Goal: Contribute content

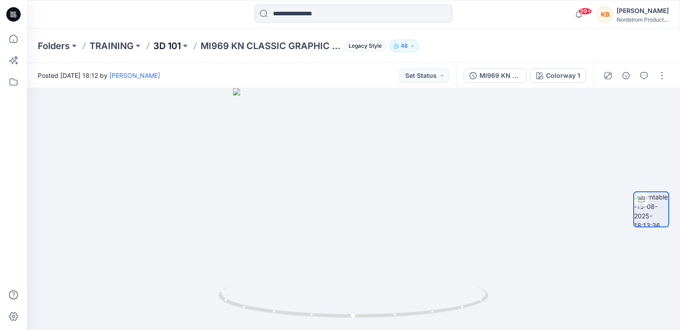
click at [168, 46] on p "3D 101" at bounding box center [166, 46] width 27 height 13
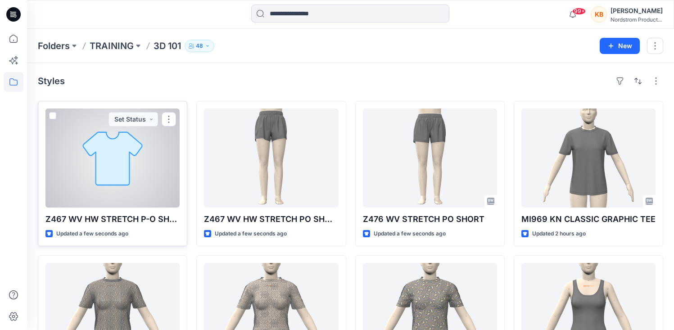
click at [166, 158] on div at bounding box center [112, 157] width 134 height 99
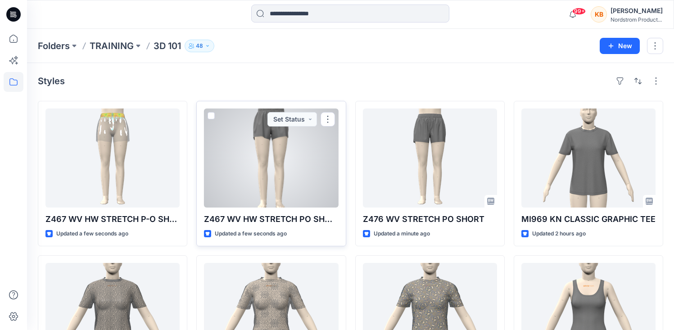
click at [298, 188] on div at bounding box center [271, 157] width 134 height 99
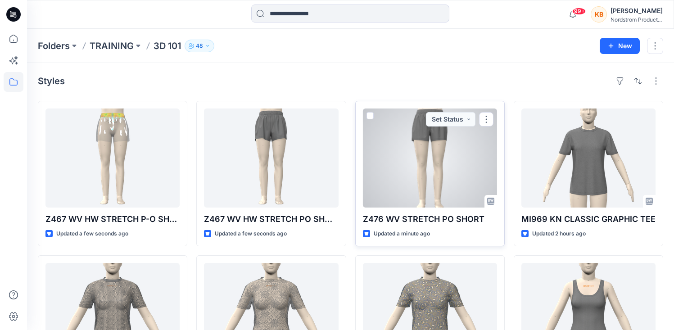
click at [449, 180] on div at bounding box center [430, 157] width 134 height 99
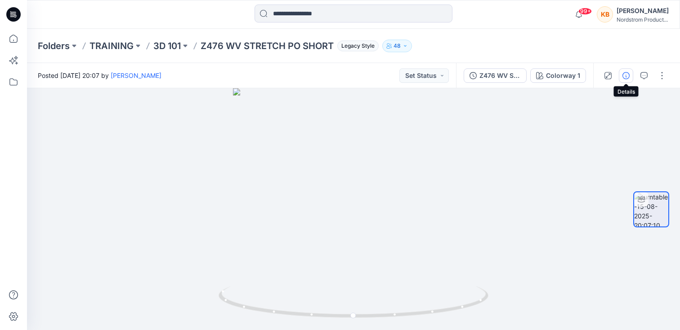
click at [626, 75] on icon "button" at bounding box center [626, 75] width 7 height 7
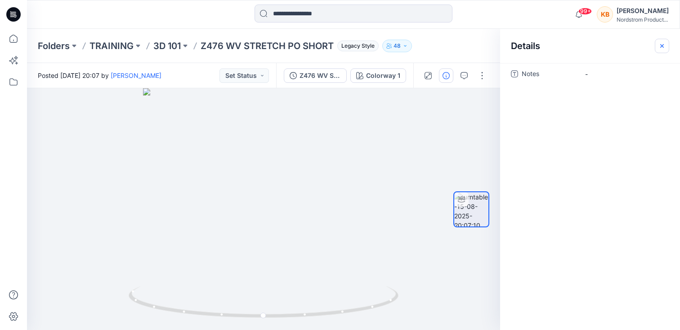
click at [660, 46] on icon "button" at bounding box center [662, 45] width 7 height 7
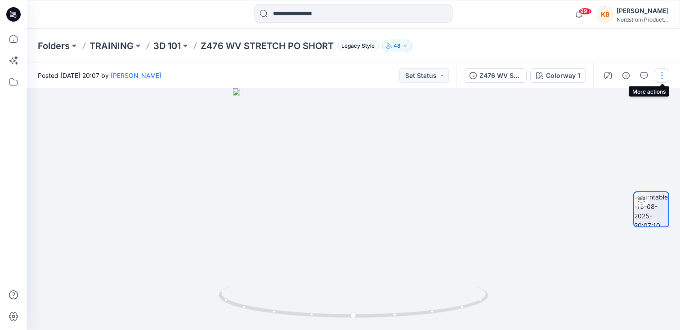
click at [662, 74] on button "button" at bounding box center [662, 75] width 14 height 14
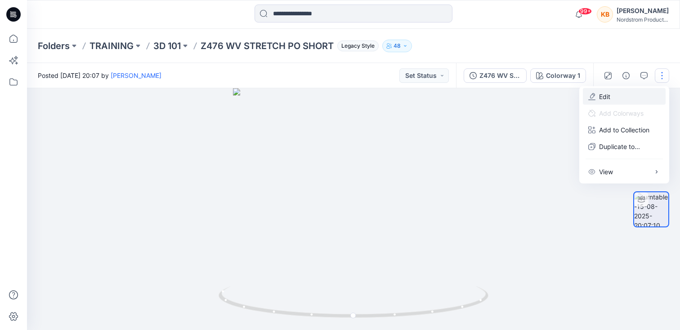
click at [608, 95] on p "Edit" at bounding box center [604, 96] width 11 height 9
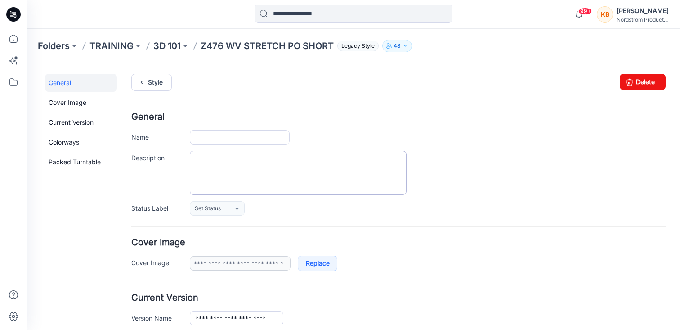
type input "**********"
click at [266, 173] on textarea "Description" at bounding box center [298, 173] width 217 height 44
paste textarea "**********"
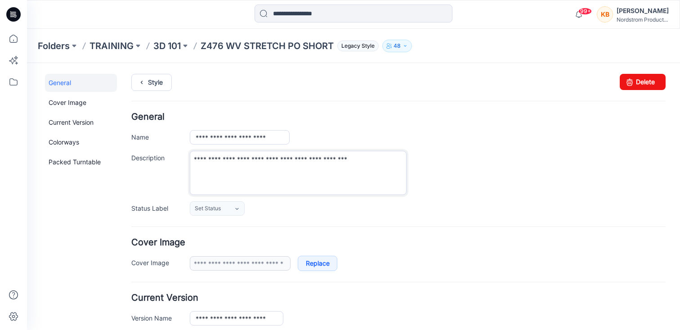
type textarea "**********"
click at [508, 151] on div "**********" at bounding box center [428, 173] width 476 height 44
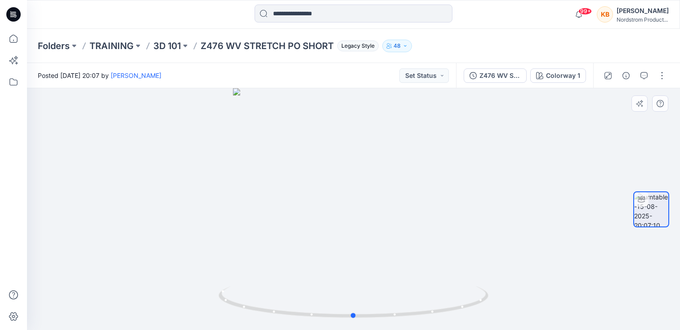
click at [475, 237] on div at bounding box center [353, 209] width 653 height 242
click at [503, 201] on div at bounding box center [353, 209] width 653 height 242
drag, startPoint x: 455, startPoint y: 197, endPoint x: 451, endPoint y: 208, distance: 11.8
click at [451, 208] on div at bounding box center [353, 209] width 653 height 242
click at [576, 77] on div "Colorway 1" at bounding box center [563, 76] width 34 height 10
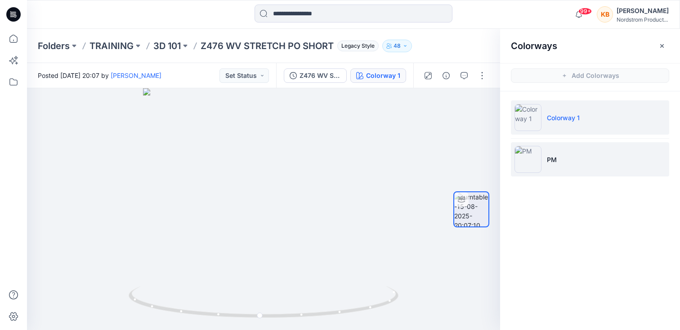
click at [555, 155] on p "PM" at bounding box center [552, 159] width 10 height 9
click at [554, 122] on li "Colorway 1" at bounding box center [590, 117] width 158 height 34
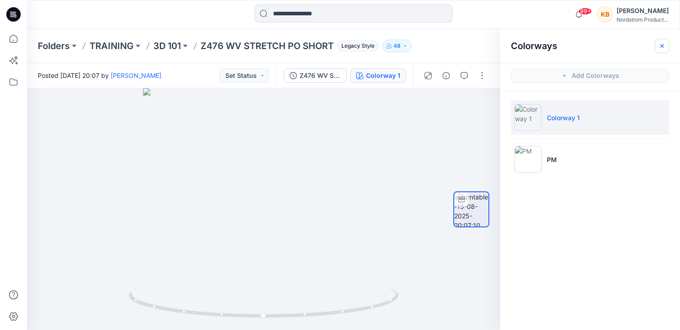
click at [662, 43] on icon "button" at bounding box center [662, 45] width 7 height 7
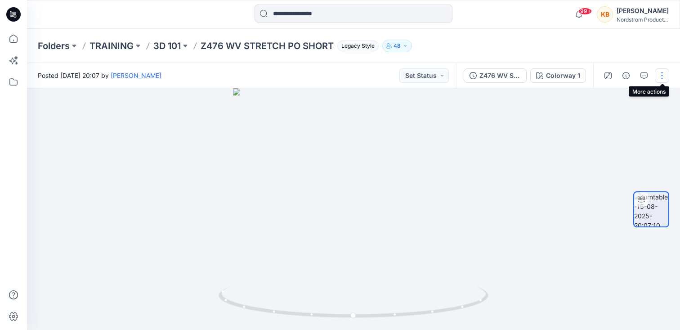
click at [660, 74] on button "button" at bounding box center [662, 75] width 14 height 14
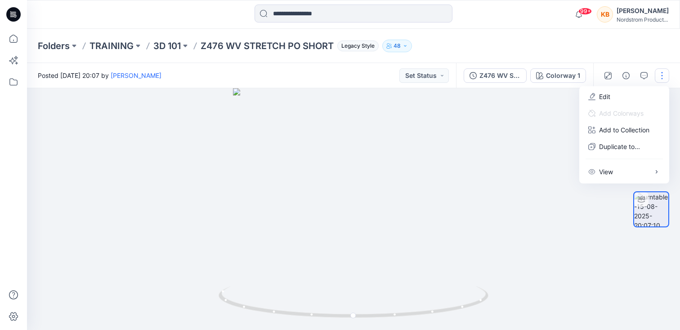
click at [619, 44] on div "Folders TRAINING 3D 101 Z476 WV STRETCH PO SHORT Legacy Style 48" at bounding box center [353, 46] width 653 height 34
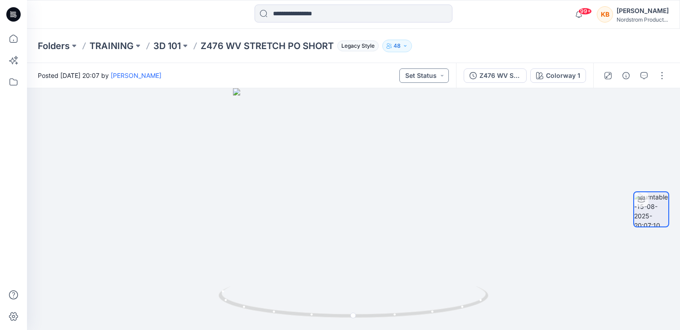
click at [441, 74] on button "Set Status" at bounding box center [425, 75] width 50 height 14
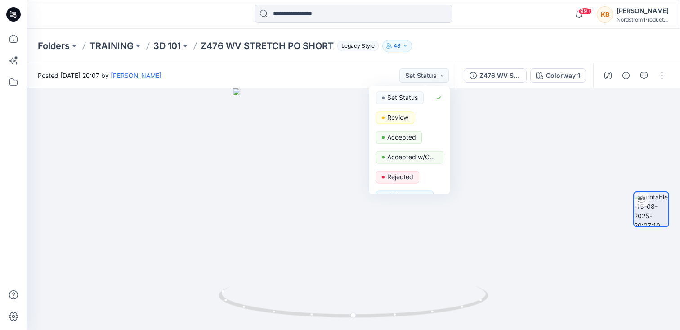
click at [462, 41] on div "Folders TRAINING 3D 101 Z476 WV STRETCH PO SHORT Legacy Style 48" at bounding box center [319, 46] width 562 height 13
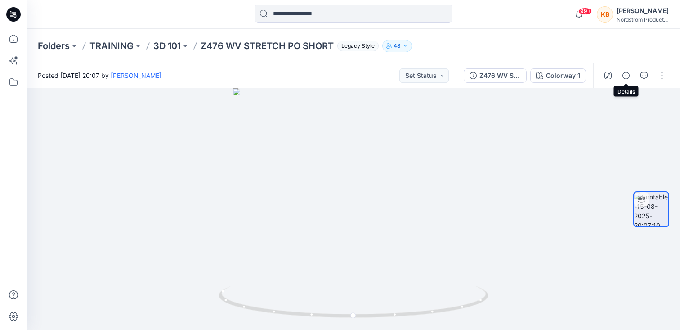
click at [629, 75] on icon "button" at bounding box center [626, 75] width 7 height 7
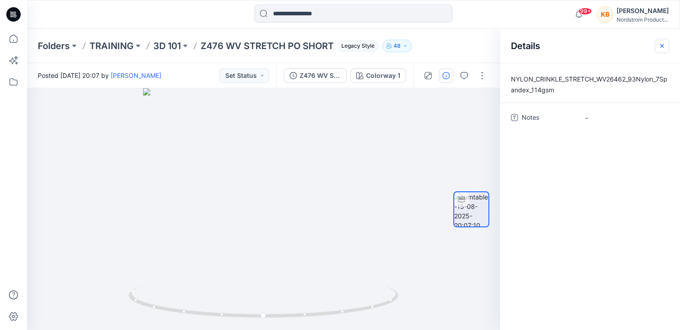
click at [665, 44] on icon "button" at bounding box center [662, 45] width 7 height 7
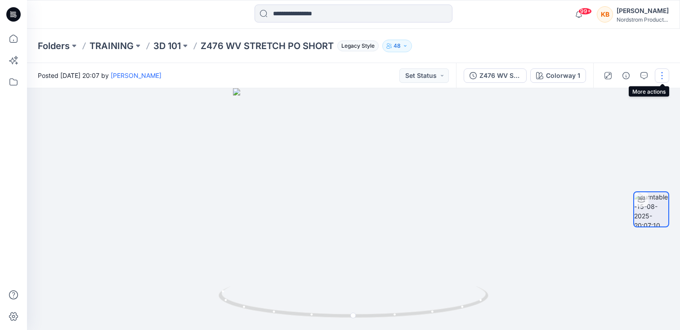
click at [659, 71] on button "button" at bounding box center [662, 75] width 14 height 14
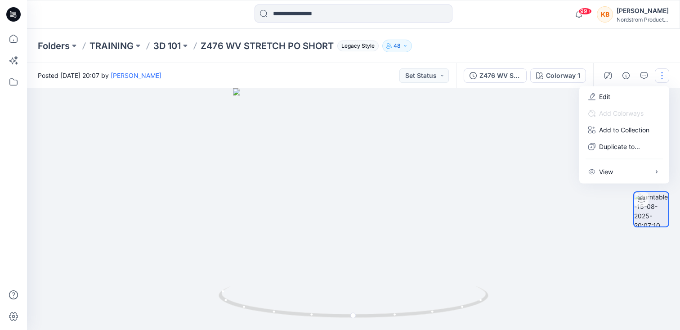
click at [629, 51] on div "Folders TRAINING 3D 101 Z476 WV STRETCH PO SHORT Legacy Style 48" at bounding box center [353, 46] width 653 height 34
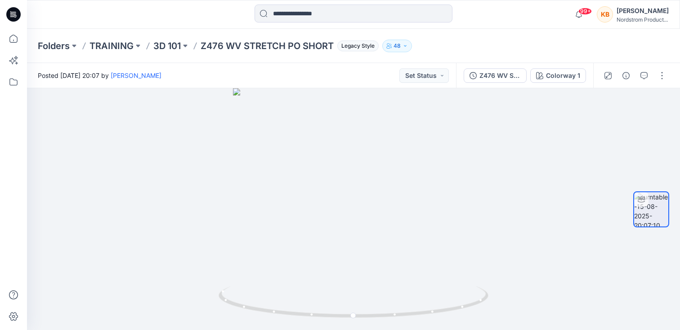
click at [635, 49] on div "Folders TRAINING 3D 101 Z476 WV STRETCH PO SHORT Legacy Style 48" at bounding box center [353, 46] width 653 height 34
click at [662, 76] on button "button" at bounding box center [662, 75] width 14 height 14
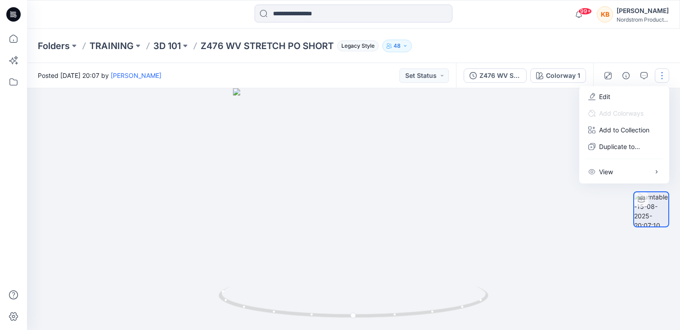
click at [646, 47] on div "Folders TRAINING 3D 101 Z476 WV STRETCH PO SHORT Legacy Style 48" at bounding box center [353, 46] width 653 height 34
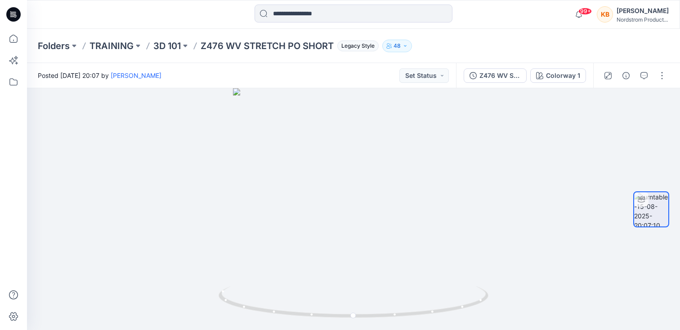
click at [659, 36] on div "Folders TRAINING 3D 101 Z476 WV STRETCH PO SHORT Legacy Style 48" at bounding box center [353, 46] width 653 height 34
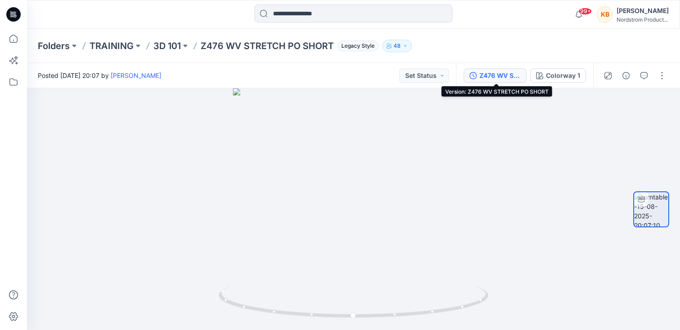
click at [477, 76] on icon "button" at bounding box center [473, 75] width 7 height 7
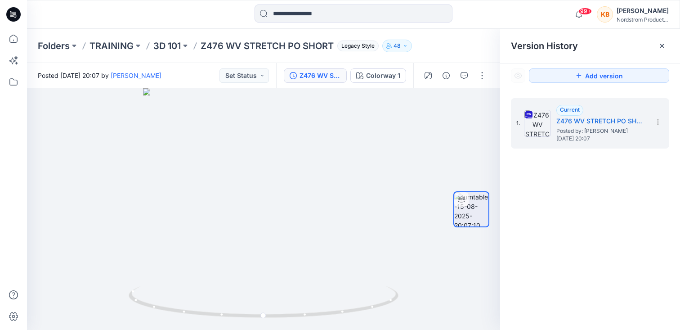
click at [662, 45] on icon at bounding box center [662, 45] width 7 height 7
